Goal: Check status: Check status

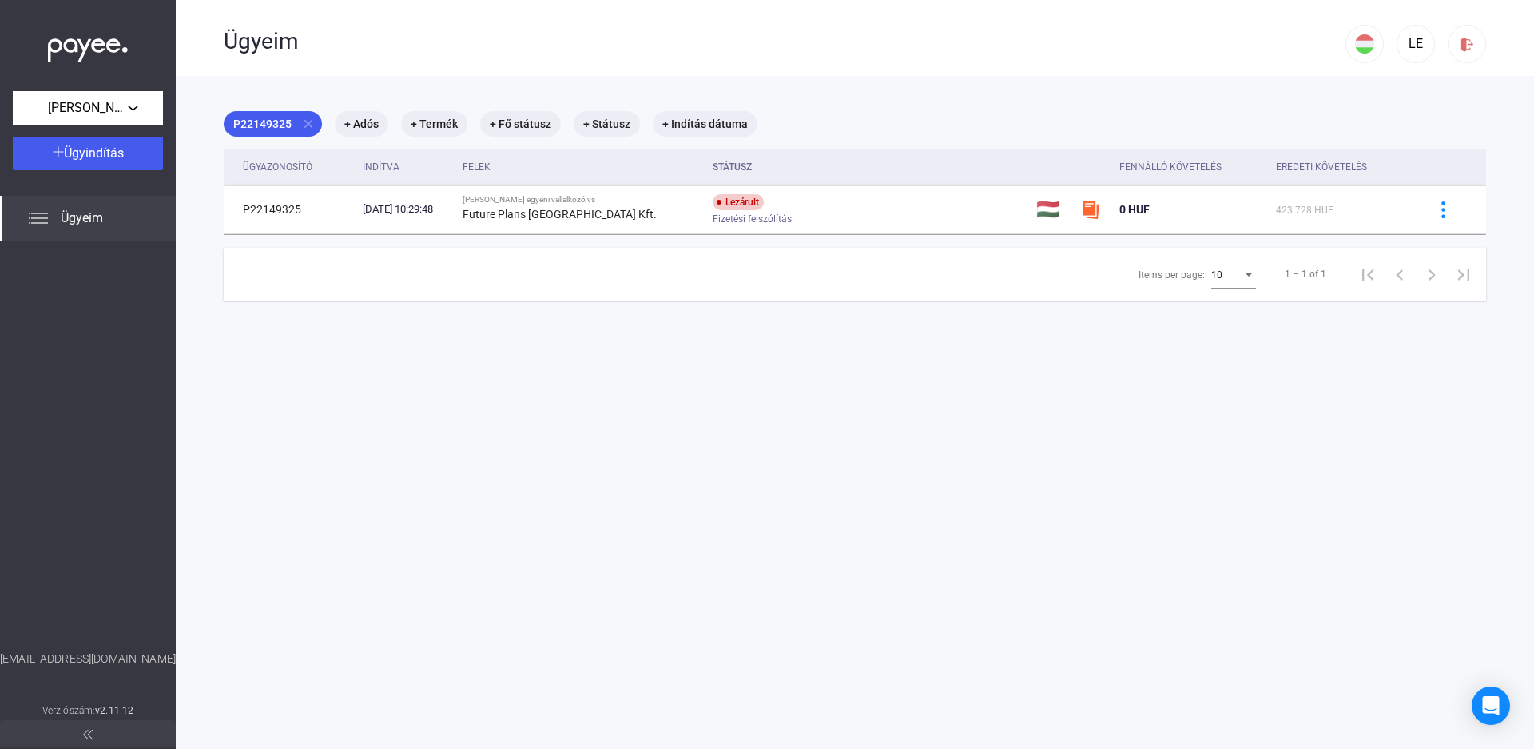
click at [42, 225] on img at bounding box center [38, 218] width 19 height 19
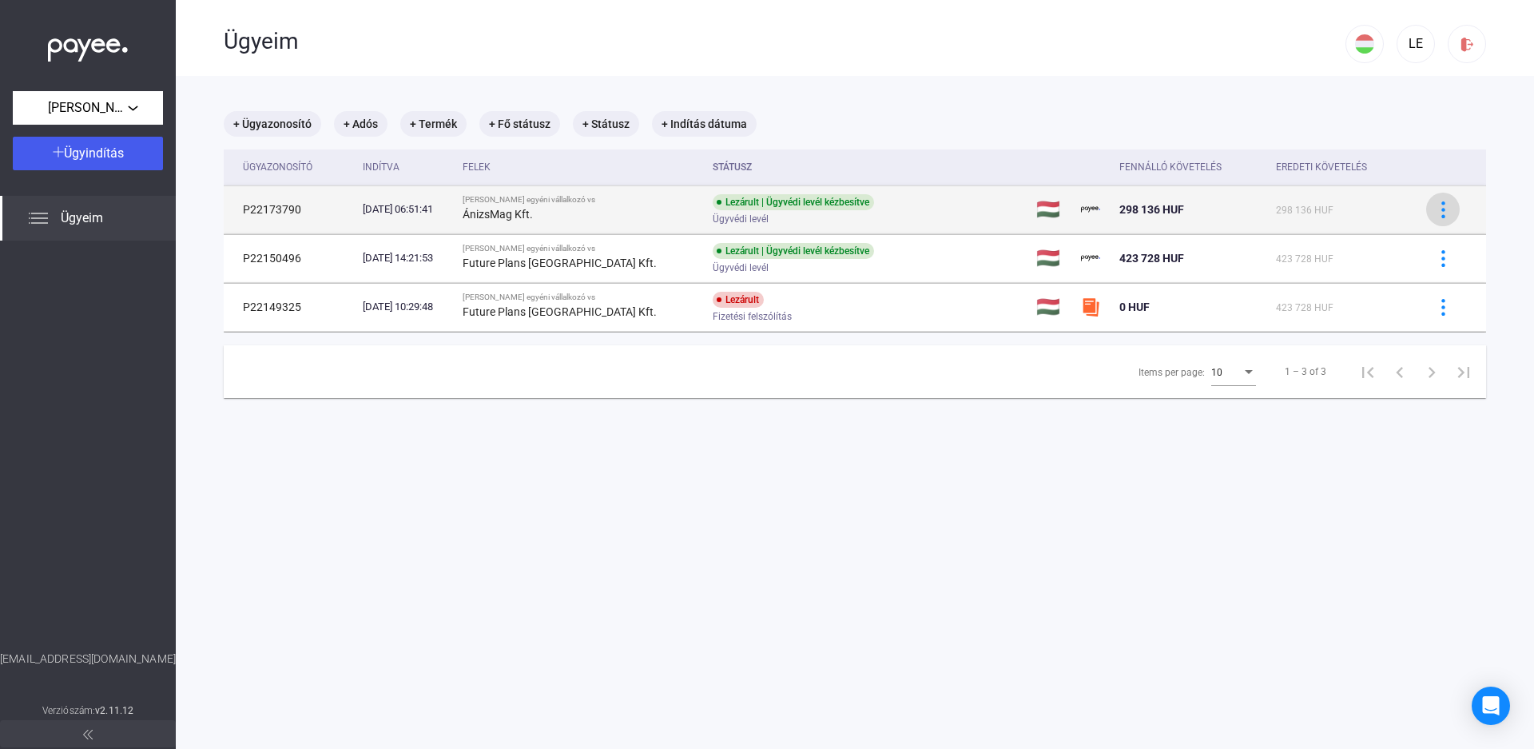
click at [1426, 216] on button at bounding box center [1443, 210] width 34 height 34
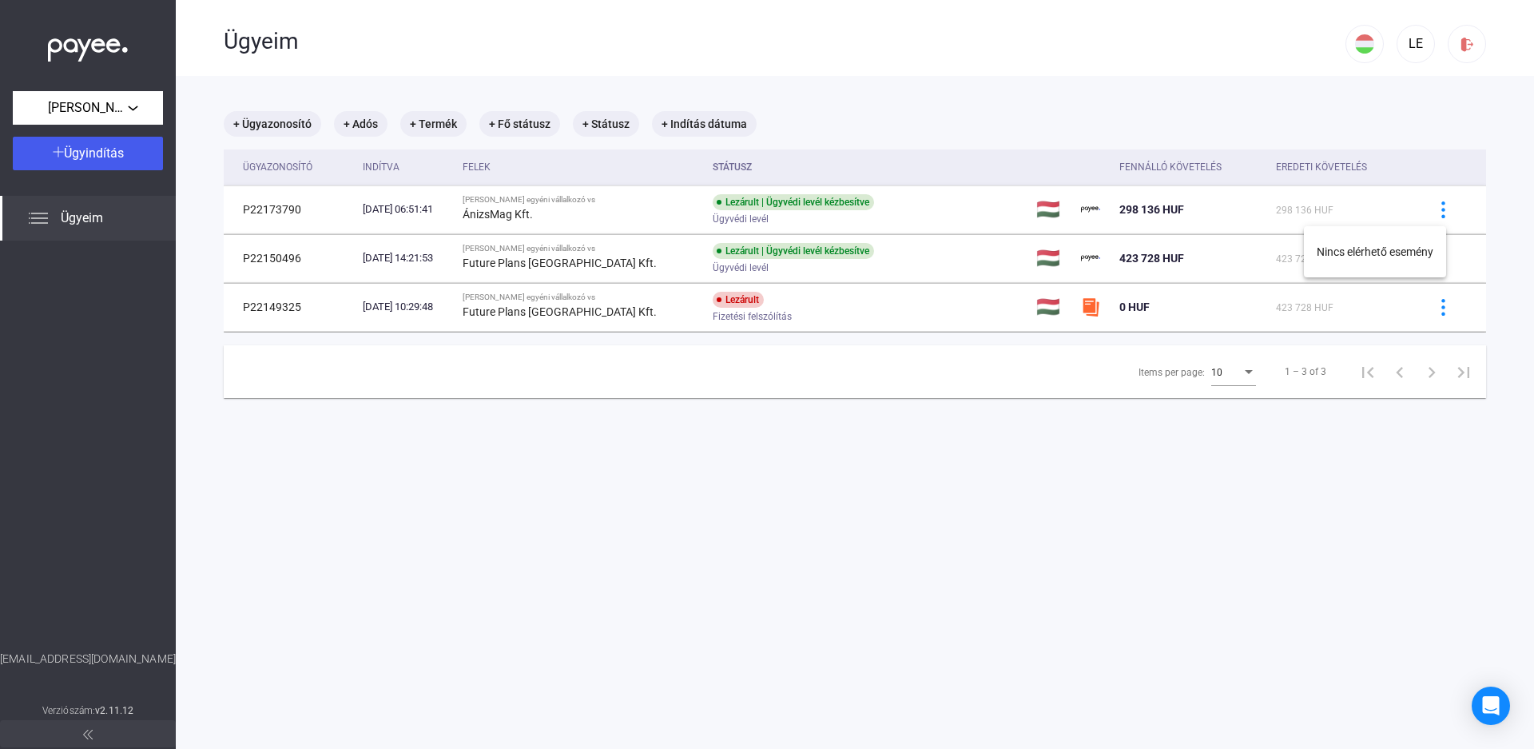
click at [1367, 205] on div at bounding box center [767, 374] width 1534 height 749
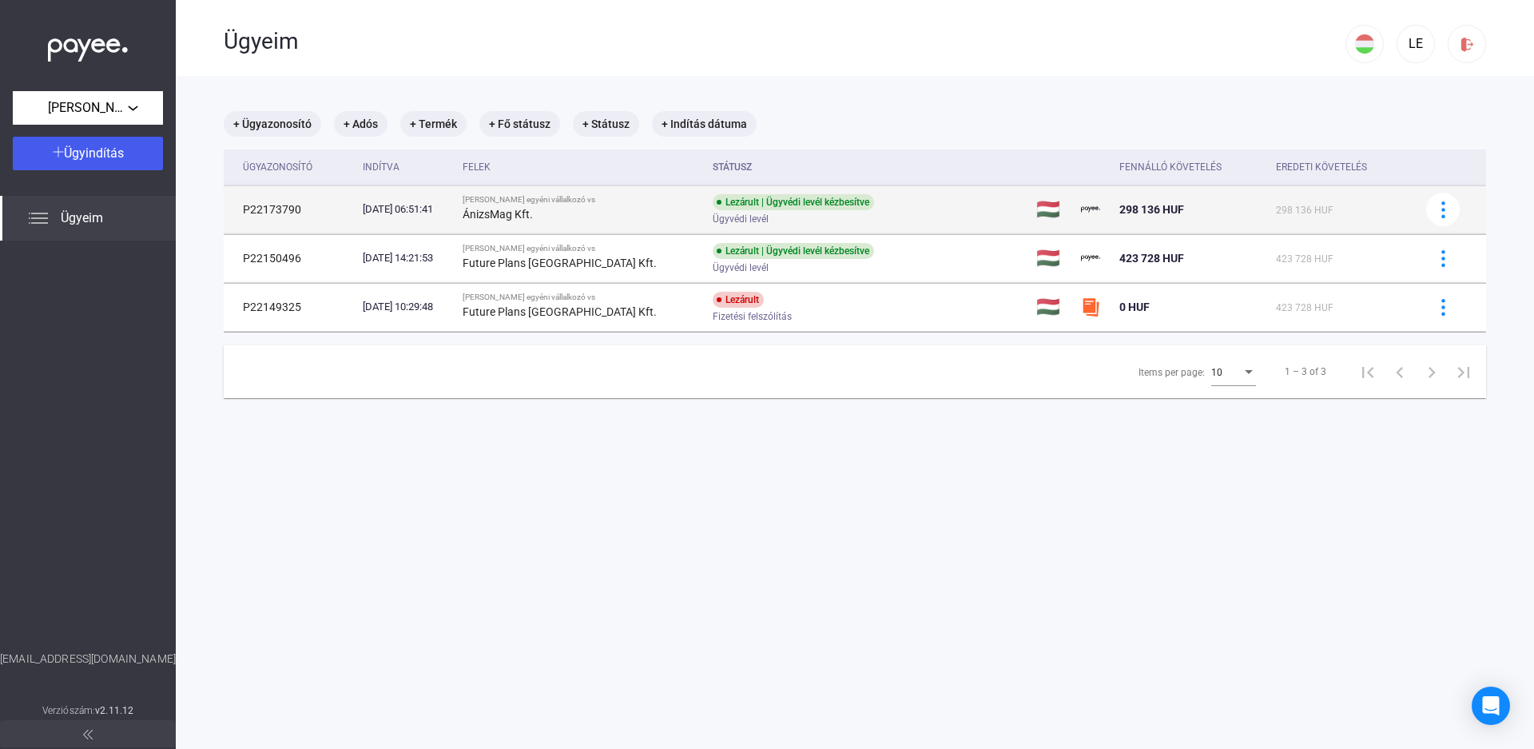
click at [604, 222] on div "ÁnizsMag Kft." at bounding box center [581, 214] width 237 height 19
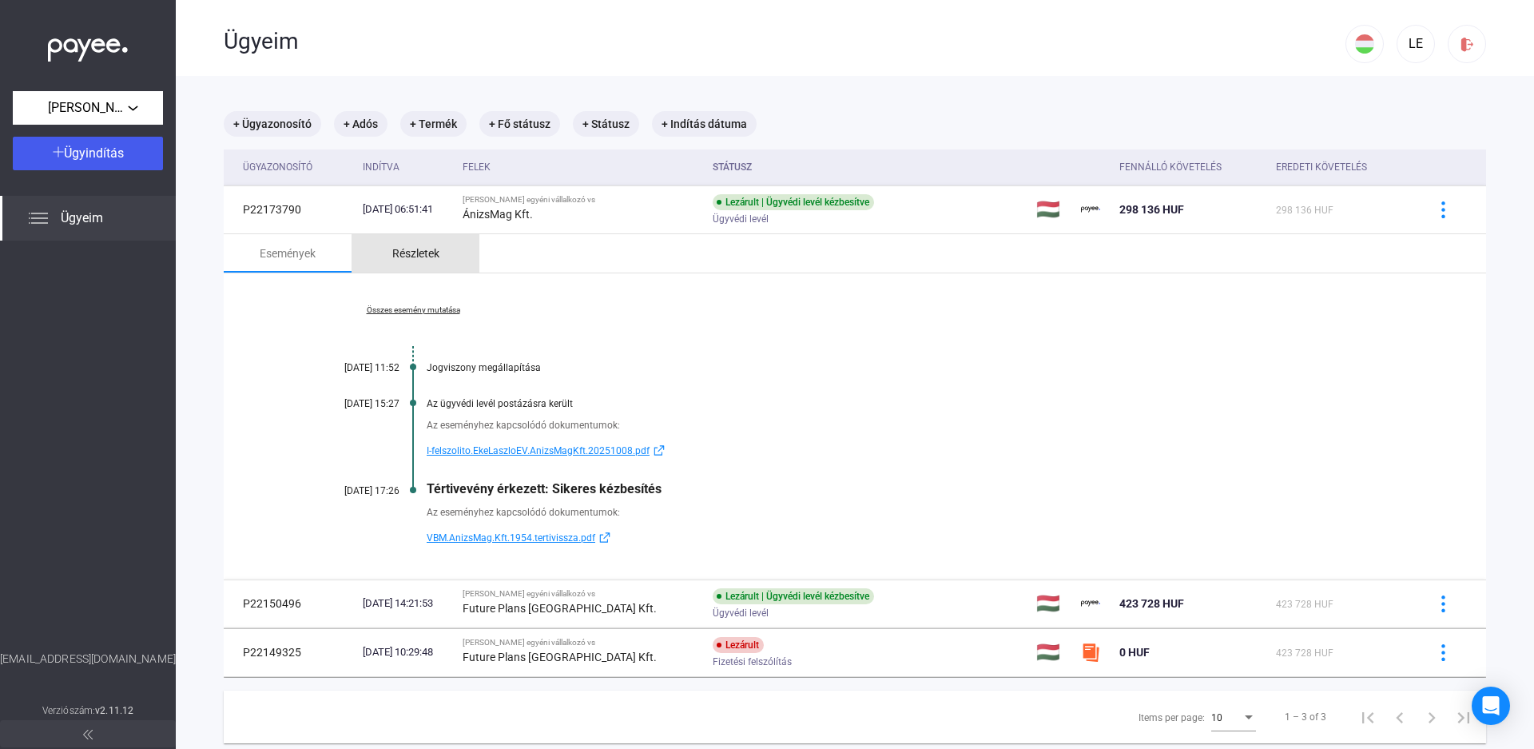
click at [453, 251] on div "Részletek" at bounding box center [416, 253] width 128 height 38
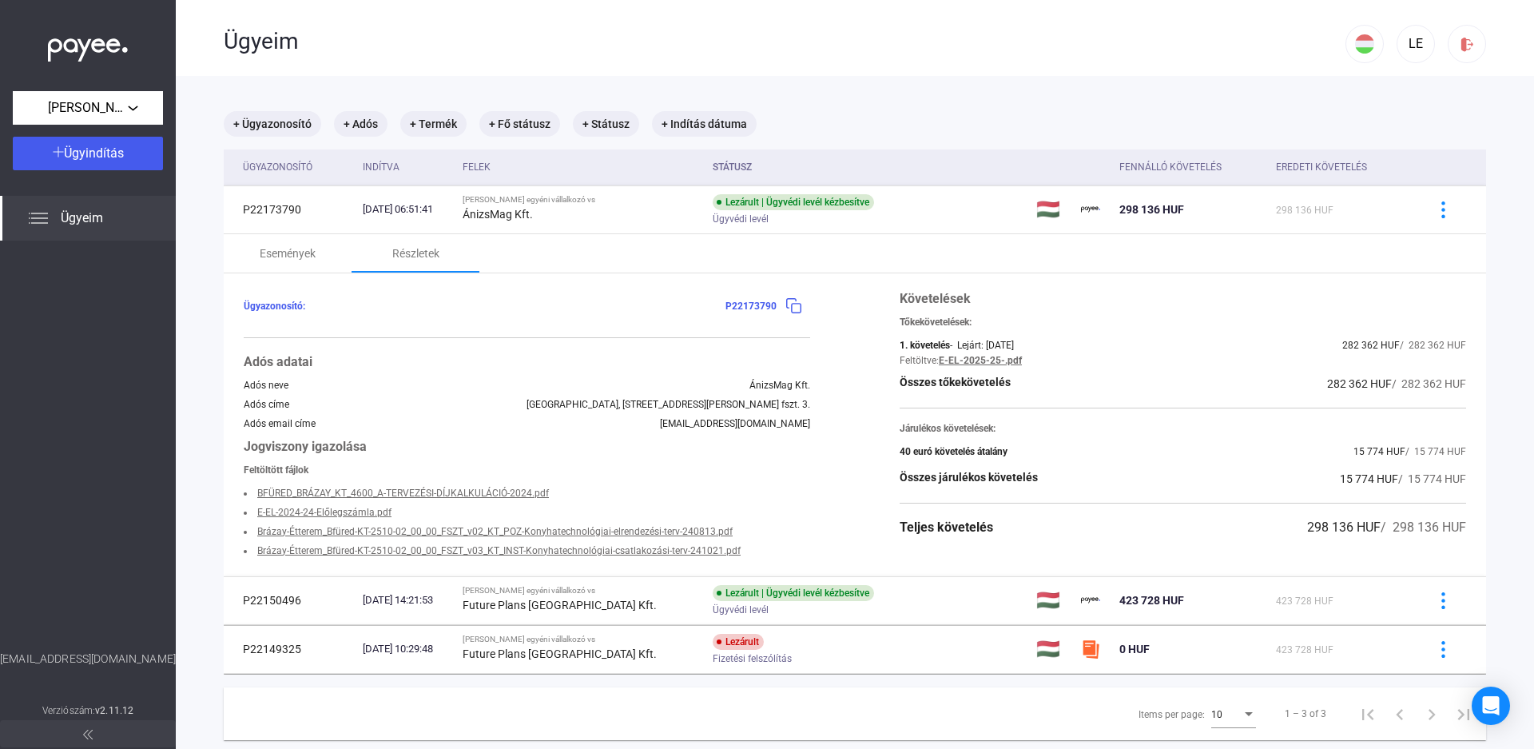
click at [471, 42] on div "Ügyeim" at bounding box center [785, 41] width 1122 height 27
click at [114, 383] on div at bounding box center [88, 446] width 176 height 410
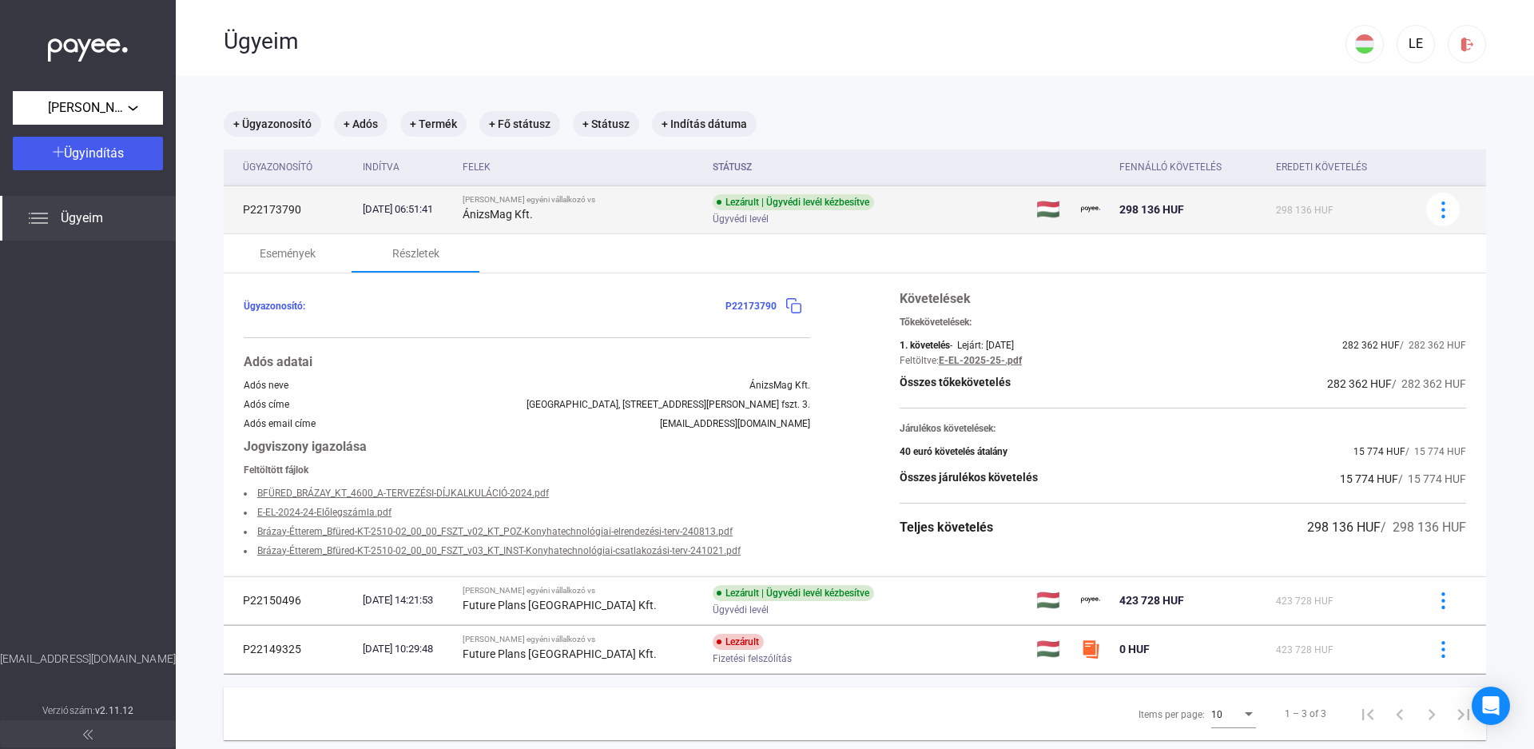
click at [945, 215] on td "Lezárult | Ügyvédi levél kézbesítve Ügyvédi levél" at bounding box center [868, 209] width 324 height 48
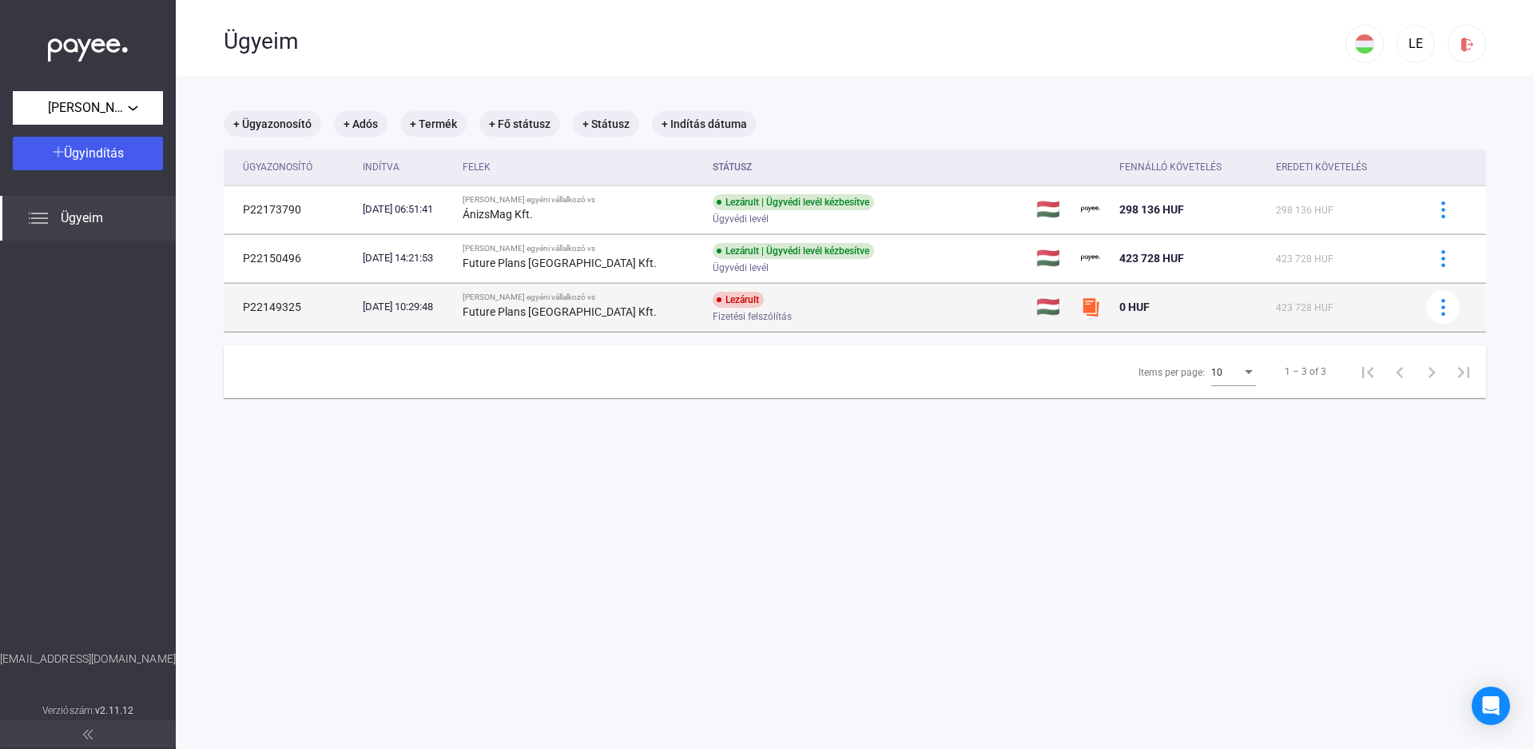
click at [929, 305] on div "Lezárult Fizetési felszólítás" at bounding box center [840, 307] width 255 height 31
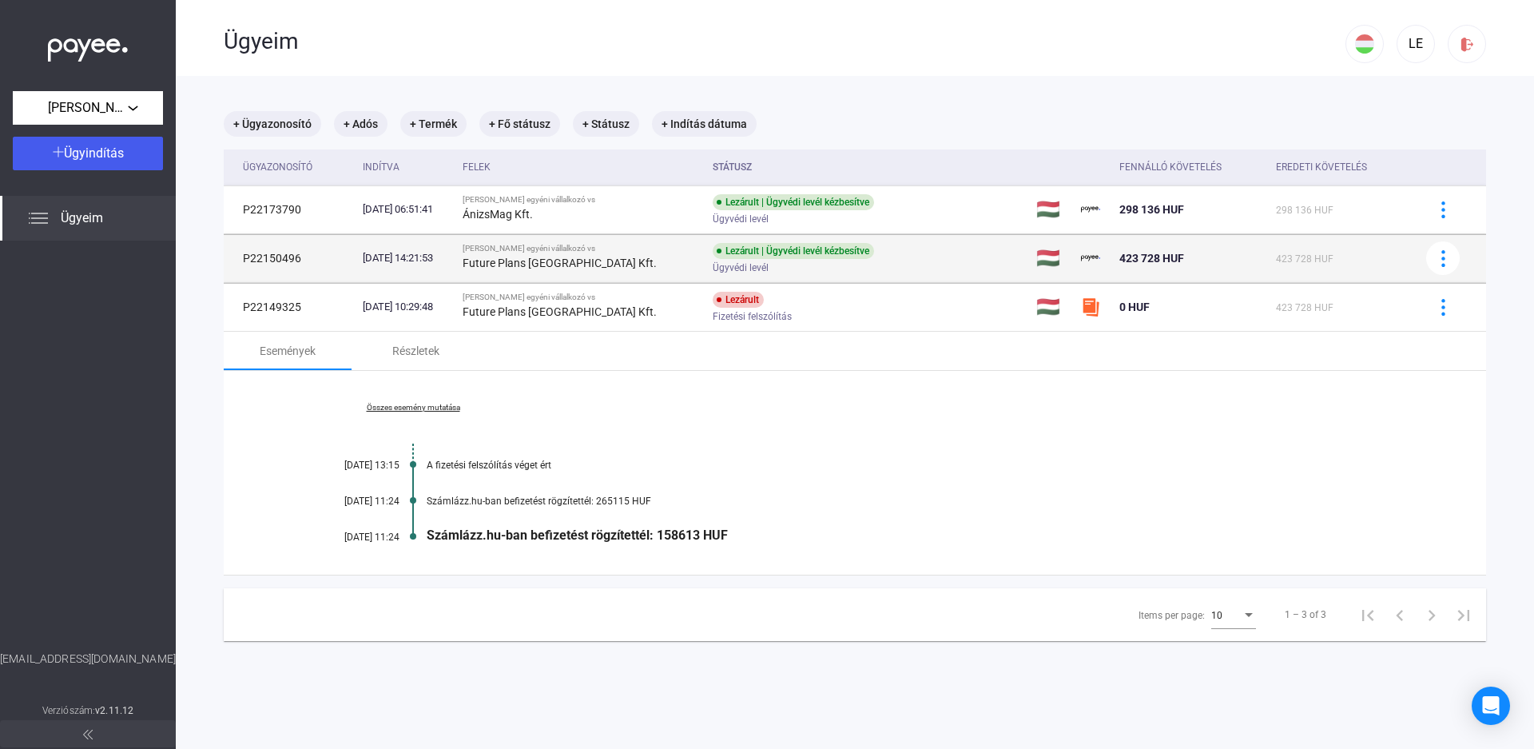
click at [888, 267] on div "Ügyvédi levél" at bounding box center [840, 268] width 255 height 12
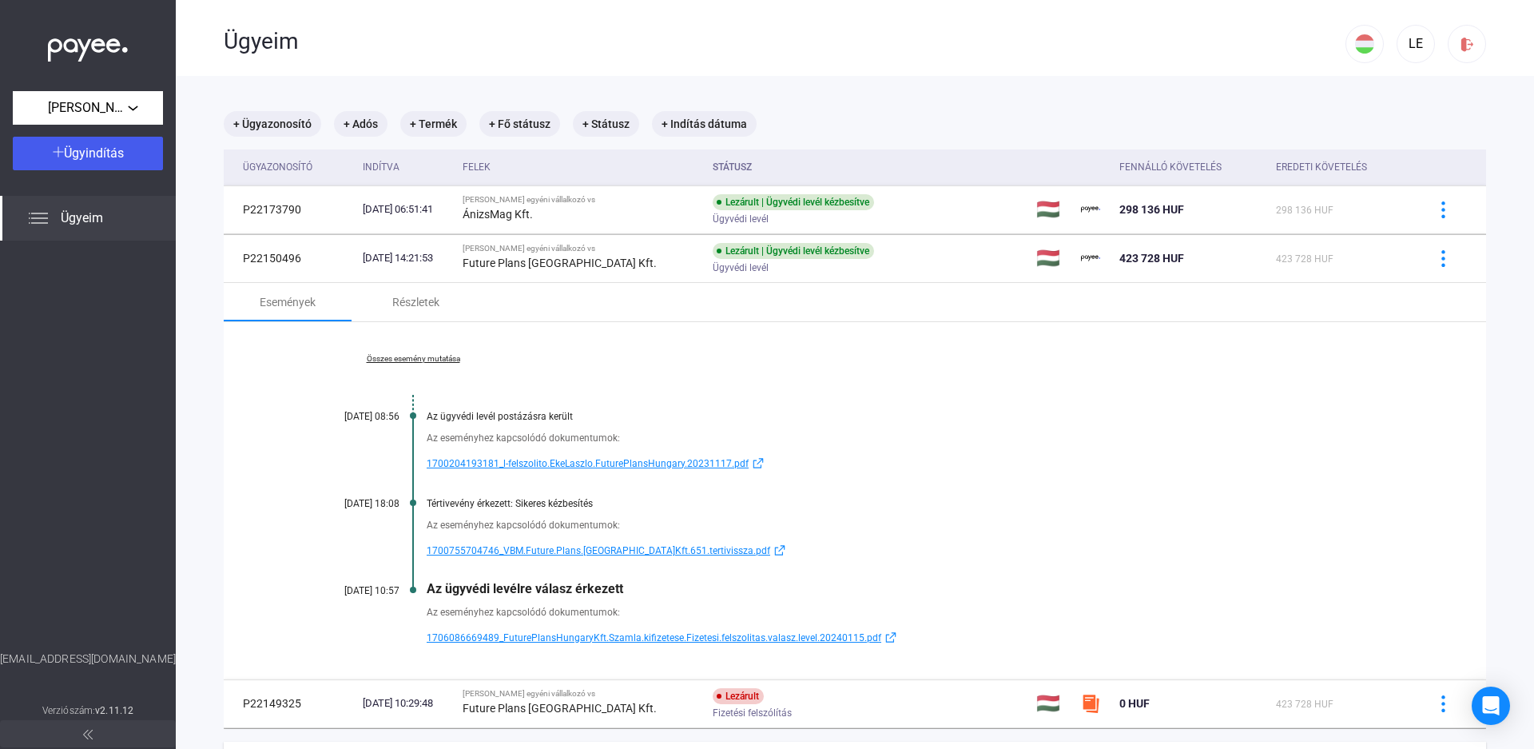
scroll to position [93, 0]
